Goal: Complete application form

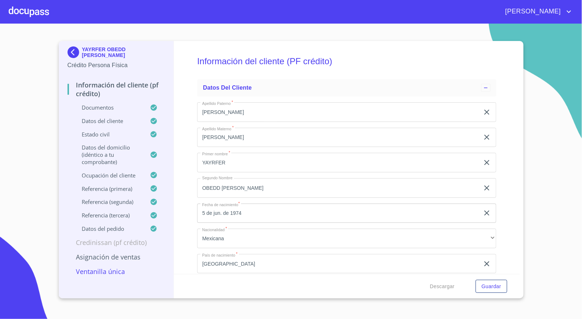
click at [71, 52] on img at bounding box center [75, 52] width 15 height 12
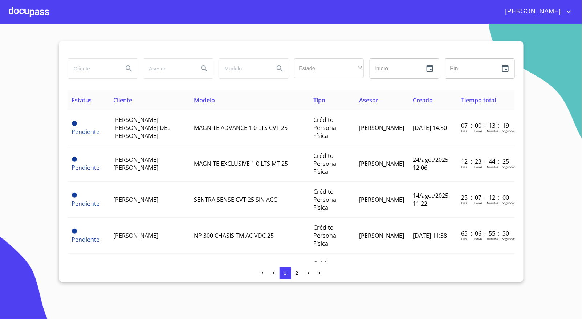
click at [101, 75] on input "search" at bounding box center [92, 69] width 49 height 20
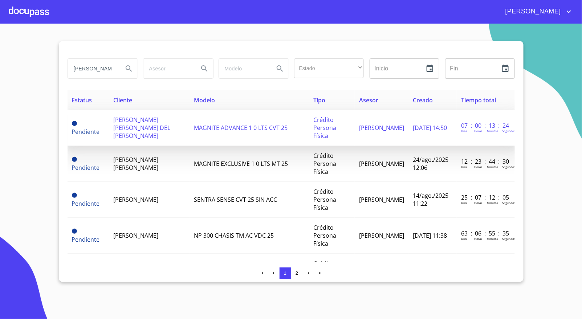
type input "[PERSON_NAME]"
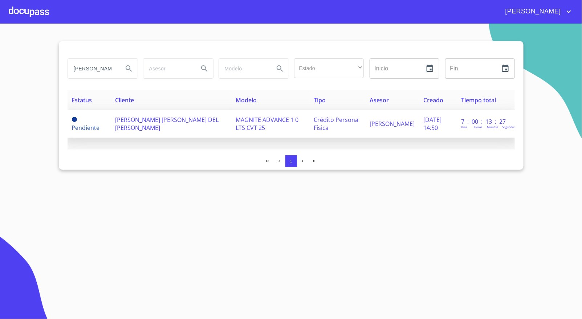
click at [177, 121] on span "[PERSON_NAME] [PERSON_NAME] DEL [PERSON_NAME]" at bounding box center [166, 124] width 103 height 16
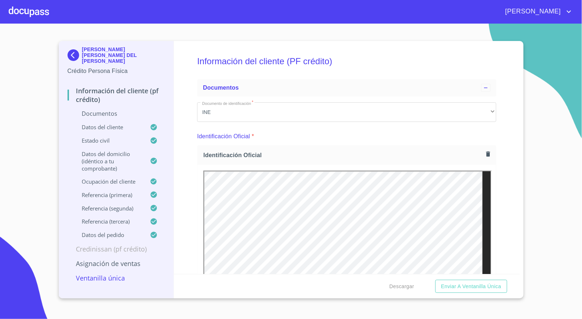
click at [485, 155] on icon "button" at bounding box center [488, 154] width 7 height 7
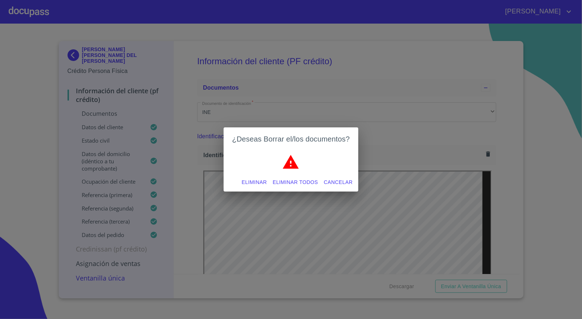
click at [254, 180] on span "Eliminar" at bounding box center [254, 182] width 25 height 9
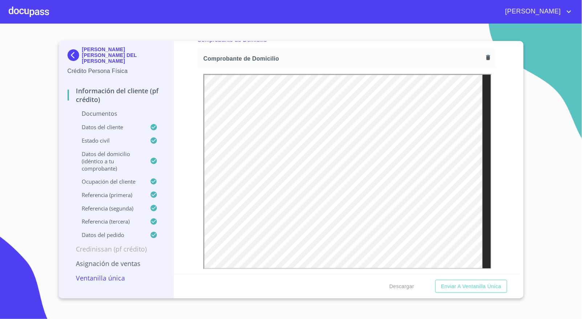
scroll to position [182, 0]
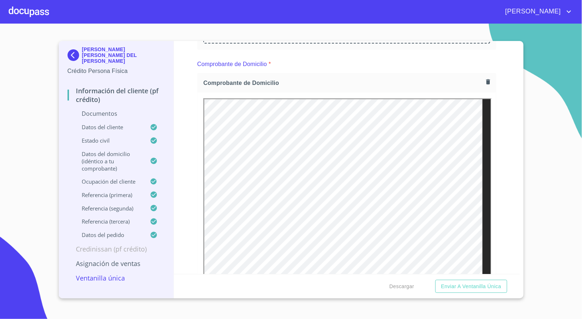
click at [485, 80] on icon "button" at bounding box center [488, 81] width 7 height 7
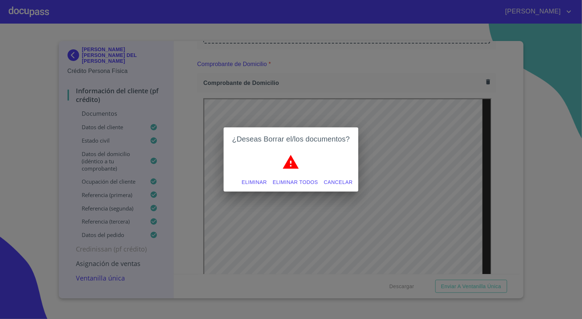
click at [254, 181] on span "Eliminar" at bounding box center [254, 182] width 25 height 9
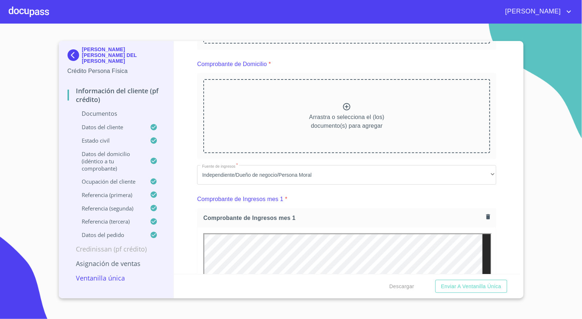
click at [506, 155] on div "Información del cliente (PF crédito) Documentos Documento de identificación   *…" at bounding box center [347, 157] width 346 height 233
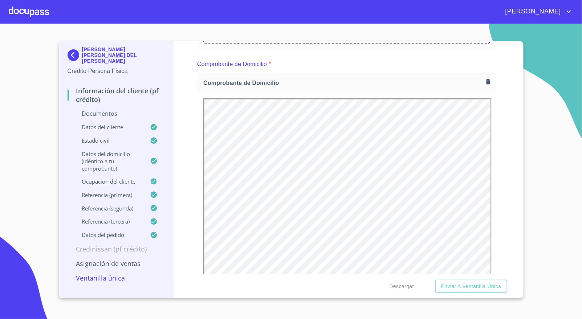
scroll to position [0, 0]
